Goal: Obtain resource: Download file/media

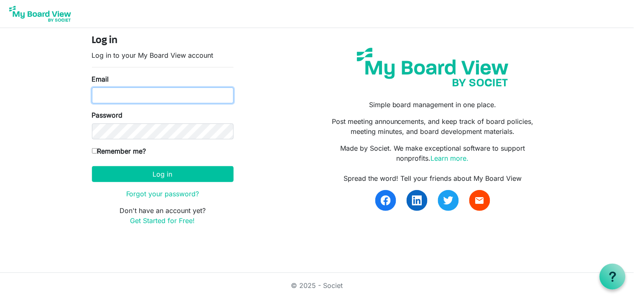
type input "[EMAIL_ADDRESS][DOMAIN_NAME]"
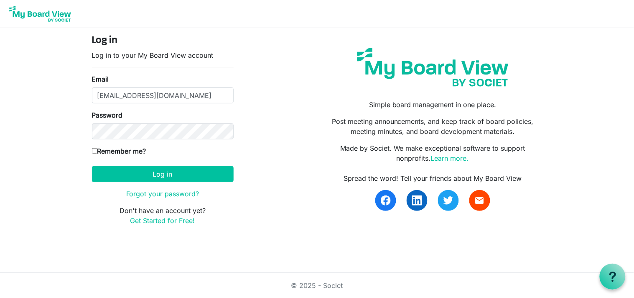
click at [94, 148] on input "Remember me?" at bounding box center [94, 150] width 5 height 5
checkbox input "true"
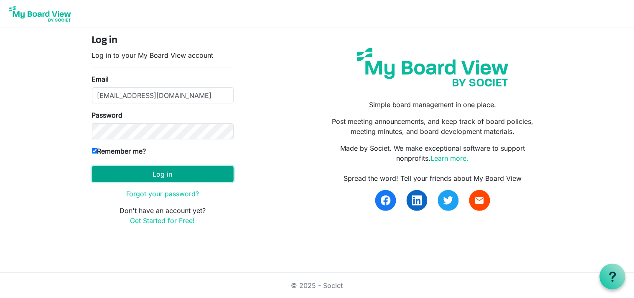
click at [128, 173] on button "Log in" at bounding box center [163, 174] width 142 height 16
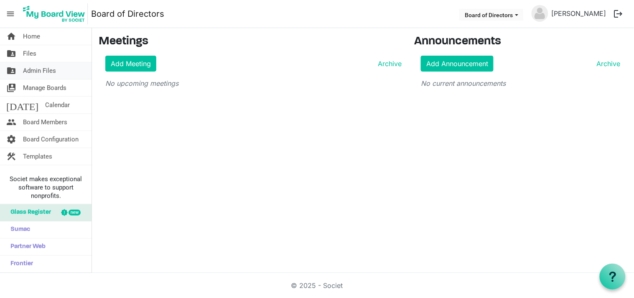
click at [39, 70] on span "Admin Files" at bounding box center [39, 70] width 33 height 17
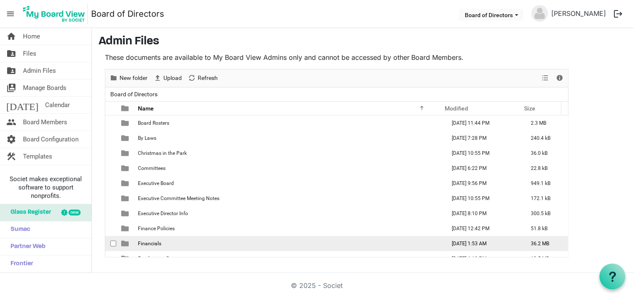
click at [153, 242] on span "Financials" at bounding box center [149, 243] width 23 height 6
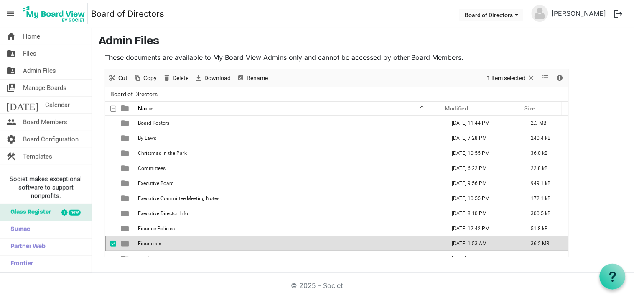
click at [153, 242] on span "Financials" at bounding box center [149, 243] width 23 height 6
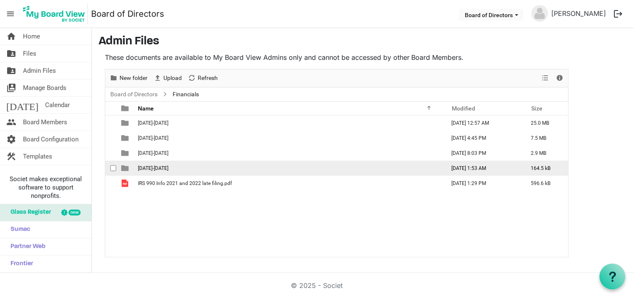
click at [155, 167] on span "[DATE]-[DATE]" at bounding box center [153, 168] width 31 height 6
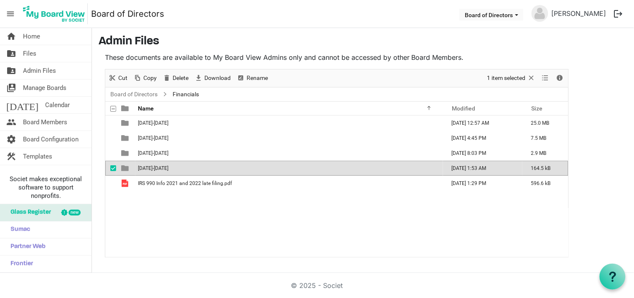
click at [155, 167] on span "[DATE]-[DATE]" at bounding box center [153, 168] width 31 height 6
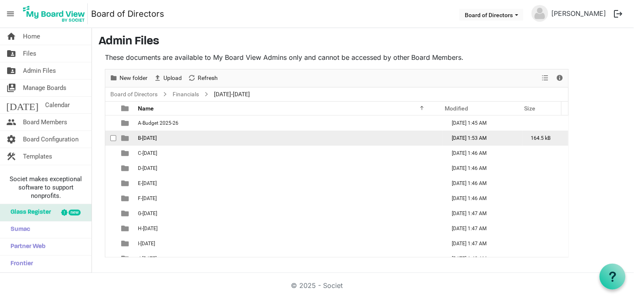
click at [165, 136] on td "B-[DATE]" at bounding box center [289, 137] width 308 height 15
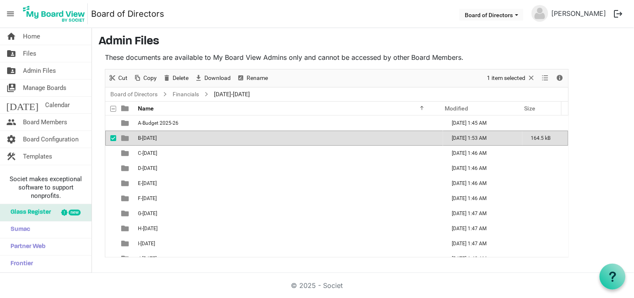
click at [165, 136] on td "B-[DATE]" at bounding box center [289, 137] width 308 height 15
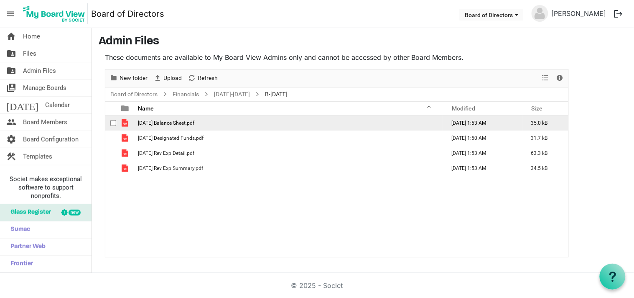
click at [201, 122] on td "[DATE] Balance Sheet.pdf" at bounding box center [289, 122] width 308 height 15
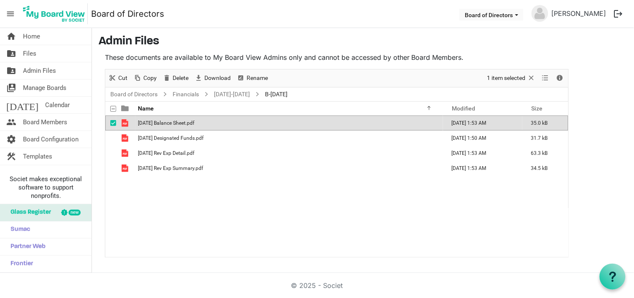
click at [201, 122] on td "[DATE] Balance Sheet.pdf" at bounding box center [289, 122] width 308 height 15
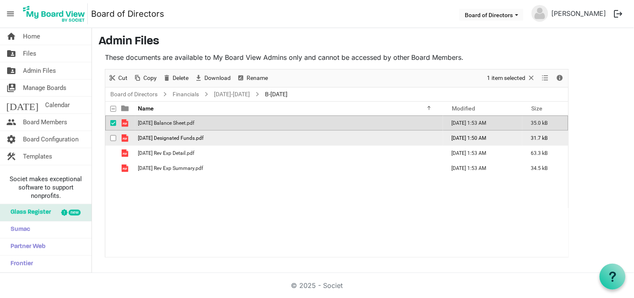
click at [190, 140] on span "[DATE] Designated Funds.pdf" at bounding box center [171, 138] width 66 height 6
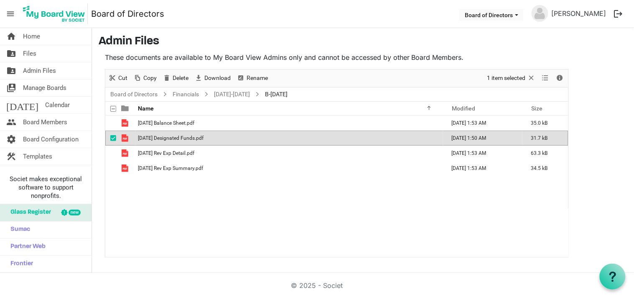
click at [190, 140] on span "[DATE] Designated Funds.pdf" at bounding box center [171, 138] width 66 height 6
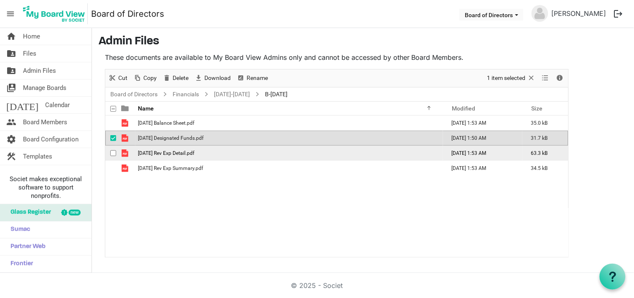
click at [180, 151] on span "[DATE] Rev Exp Detail.pdf" at bounding box center [166, 153] width 56 height 6
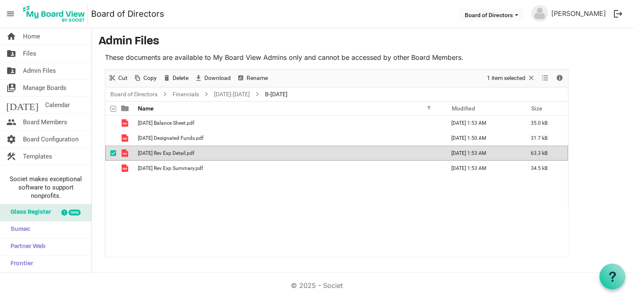
click at [180, 151] on span "[DATE] Rev Exp Detail.pdf" at bounding box center [166, 153] width 56 height 6
click at [548, 12] on img at bounding box center [540, 13] width 17 height 17
click at [550, 17] on ul "Board of Directors [PERSON_NAME] logout" at bounding box center [543, 14] width 170 height 18
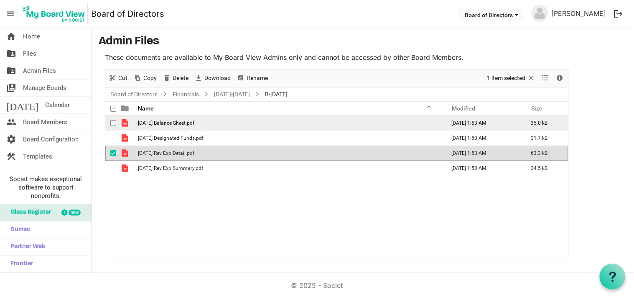
click at [176, 124] on span "[DATE] Balance Sheet.pdf" at bounding box center [166, 123] width 56 height 6
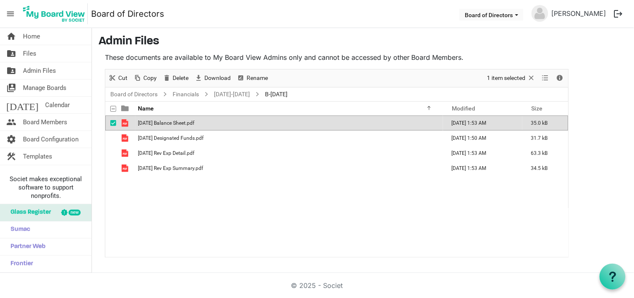
click at [176, 124] on span "[DATE] Balance Sheet.pdf" at bounding box center [166, 123] width 56 height 6
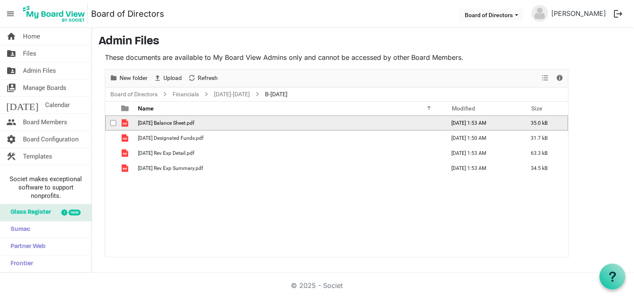
click at [176, 124] on span "[DATE] Balance Sheet.pdf" at bounding box center [166, 123] width 56 height 6
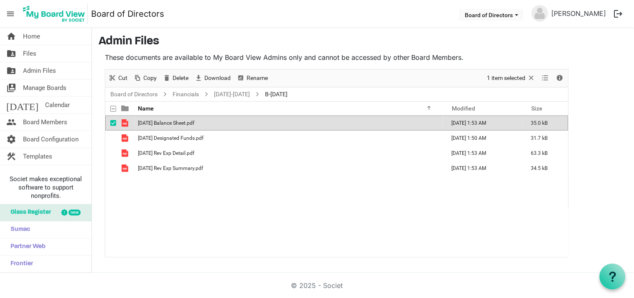
click at [176, 124] on span "[DATE] Balance Sheet.pdf" at bounding box center [166, 123] width 56 height 6
